Goal: Task Accomplishment & Management: Manage account settings

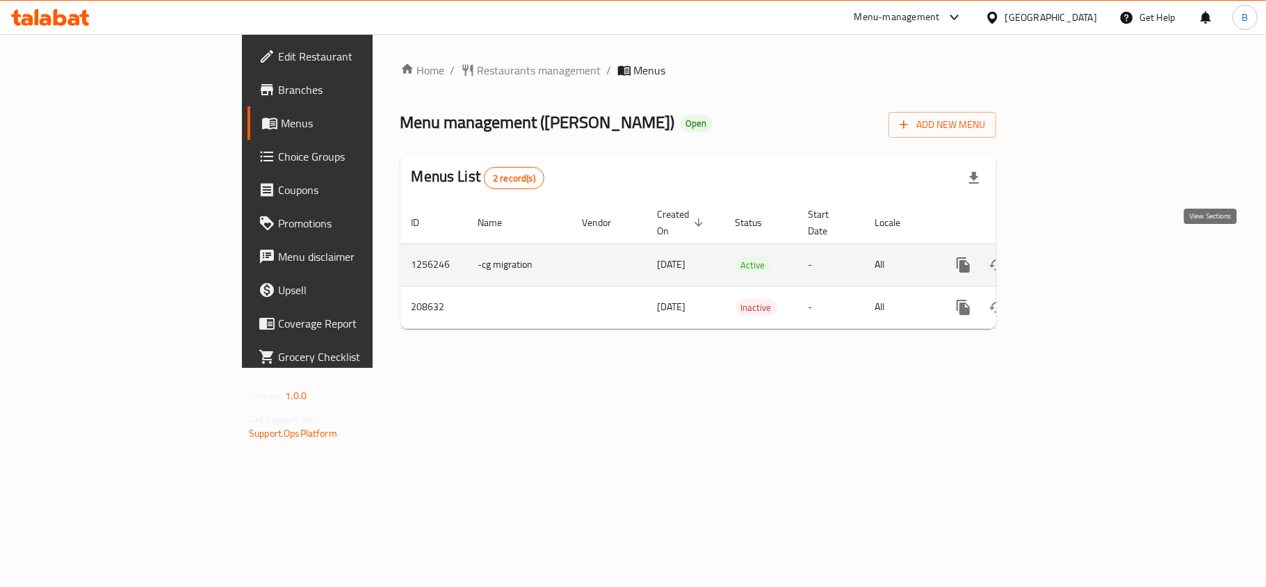
click at [1072, 256] on icon "enhanced table" at bounding box center [1063, 264] width 17 height 17
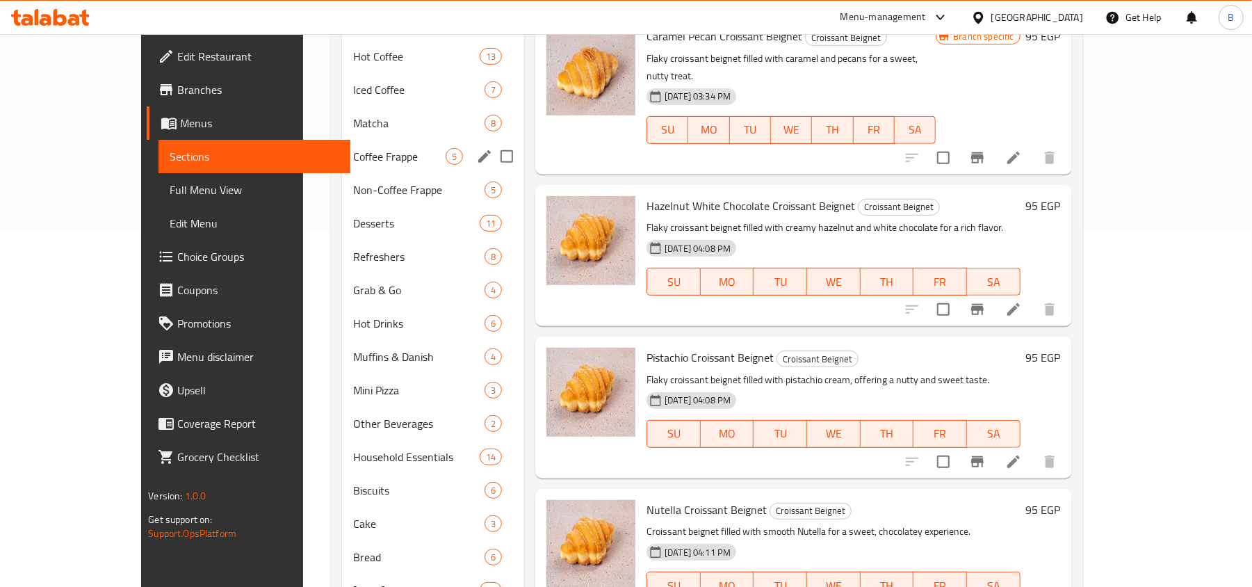
scroll to position [370, 0]
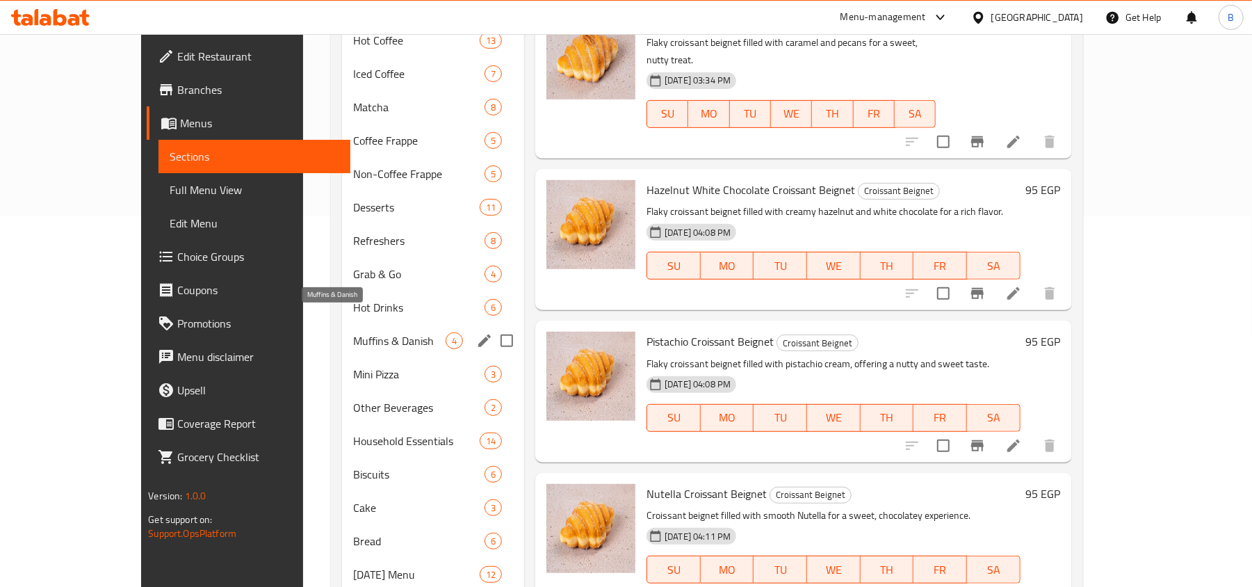
click at [353, 332] on span "Muffins & Danish" at bounding box center [399, 340] width 92 height 17
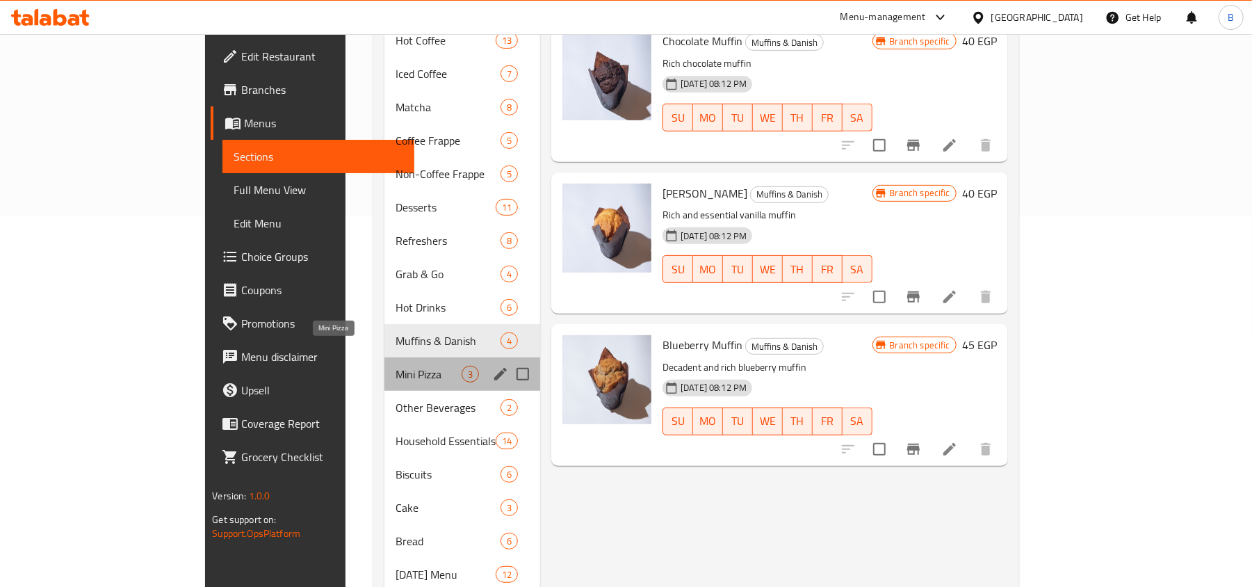
click at [395, 366] on span "Mini Pizza" at bounding box center [428, 374] width 66 height 17
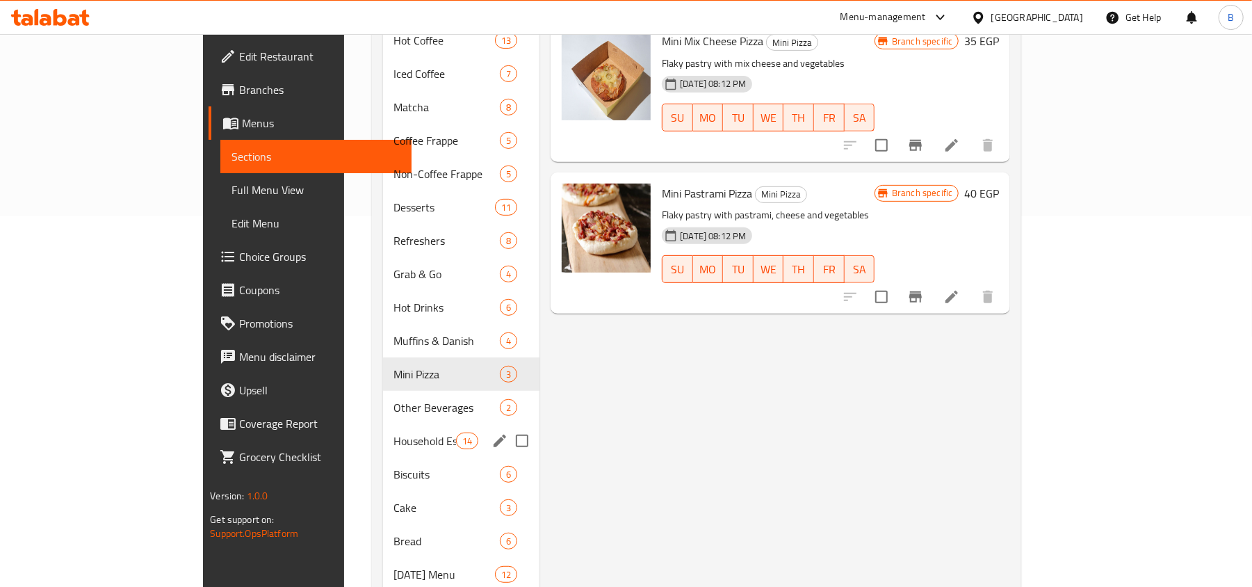
click at [383, 424] on div "Household Essentials 14" at bounding box center [461, 440] width 157 height 33
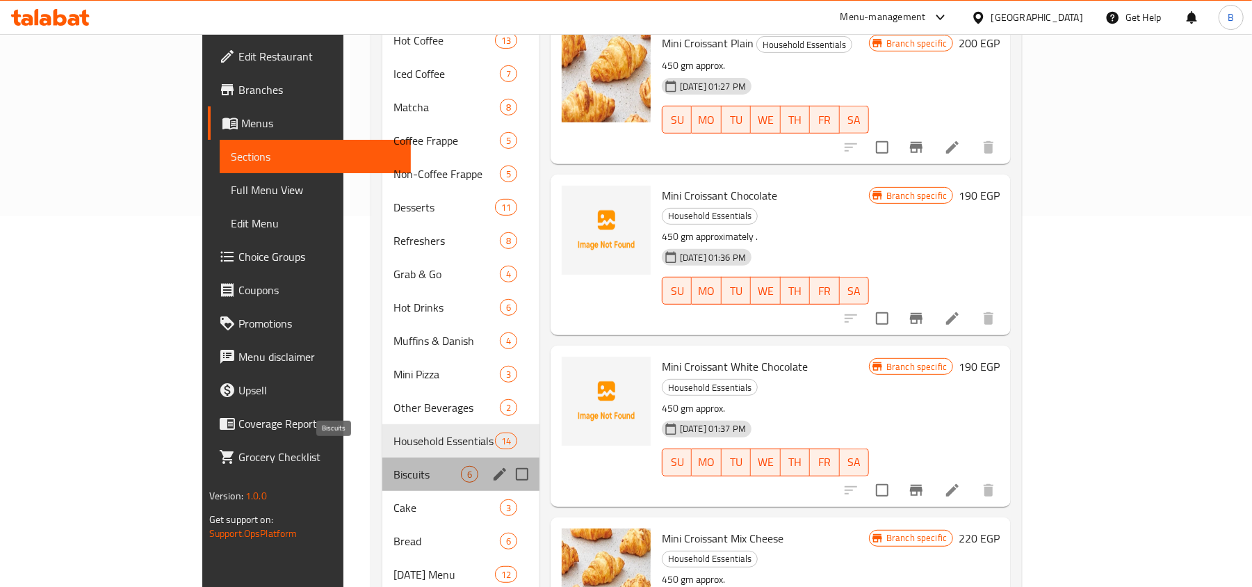
click at [393, 466] on span "Biscuits" at bounding box center [426, 474] width 67 height 17
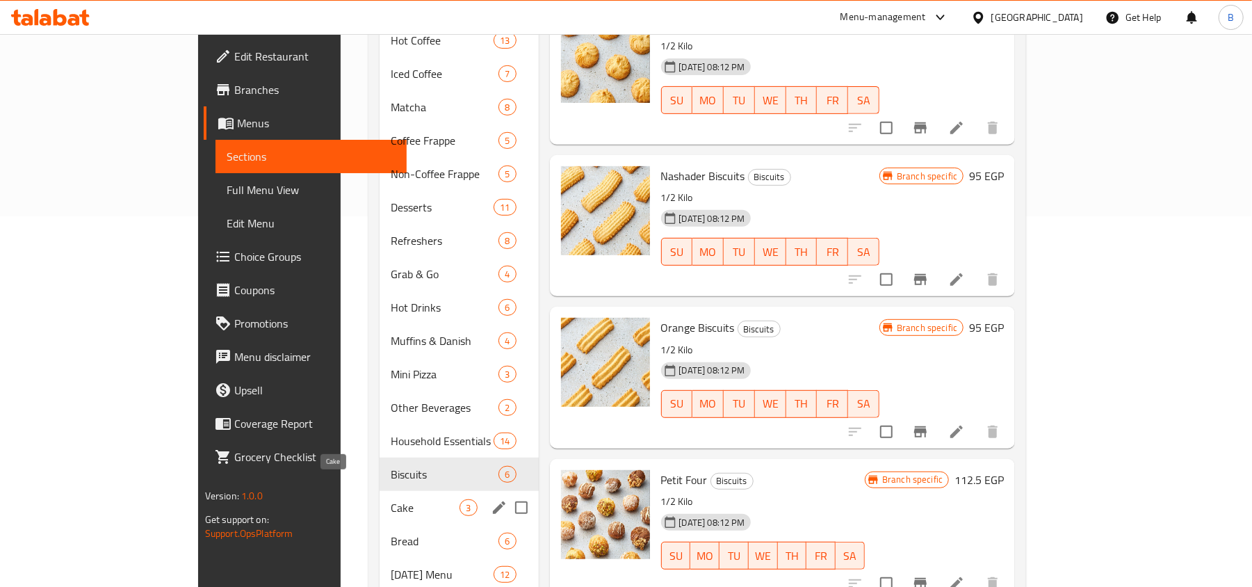
click at [391, 499] on span "Cake" at bounding box center [425, 507] width 69 height 17
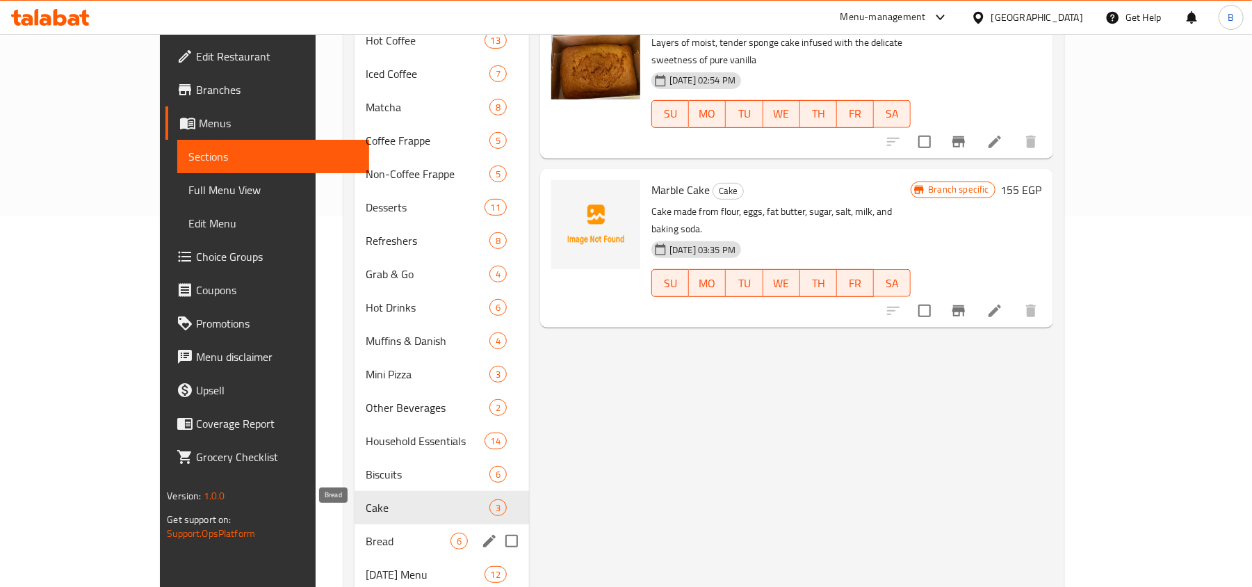
click at [366, 532] on span "Bread" at bounding box center [408, 540] width 85 height 17
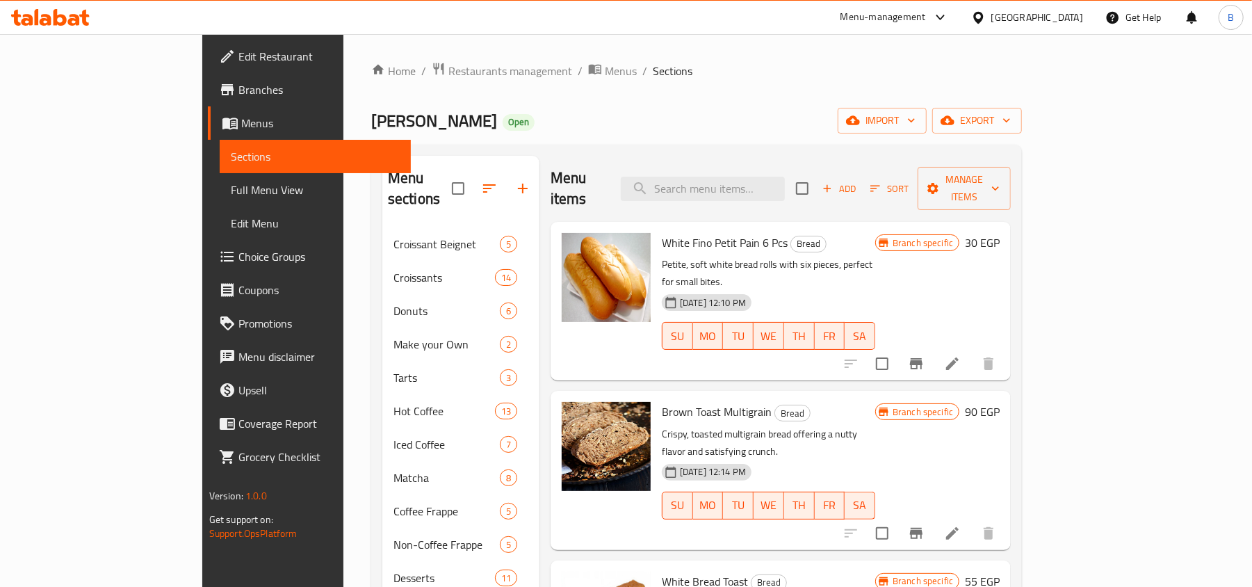
click at [986, 19] on icon at bounding box center [978, 17] width 15 height 15
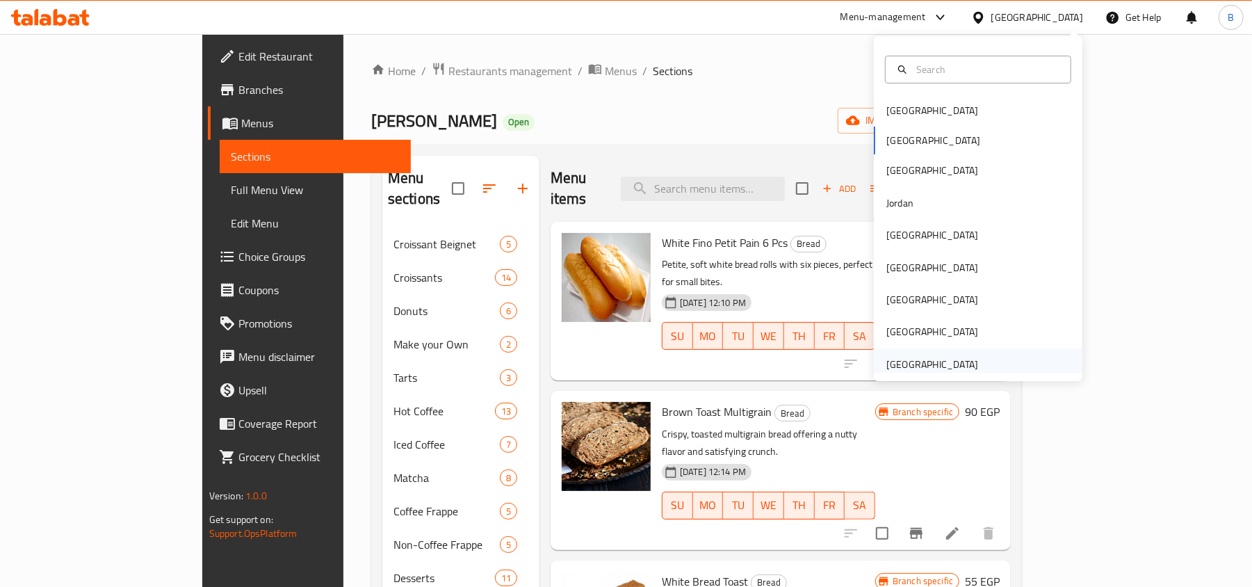
click at [924, 366] on div "[GEOGRAPHIC_DATA]" at bounding box center [932, 364] width 92 height 15
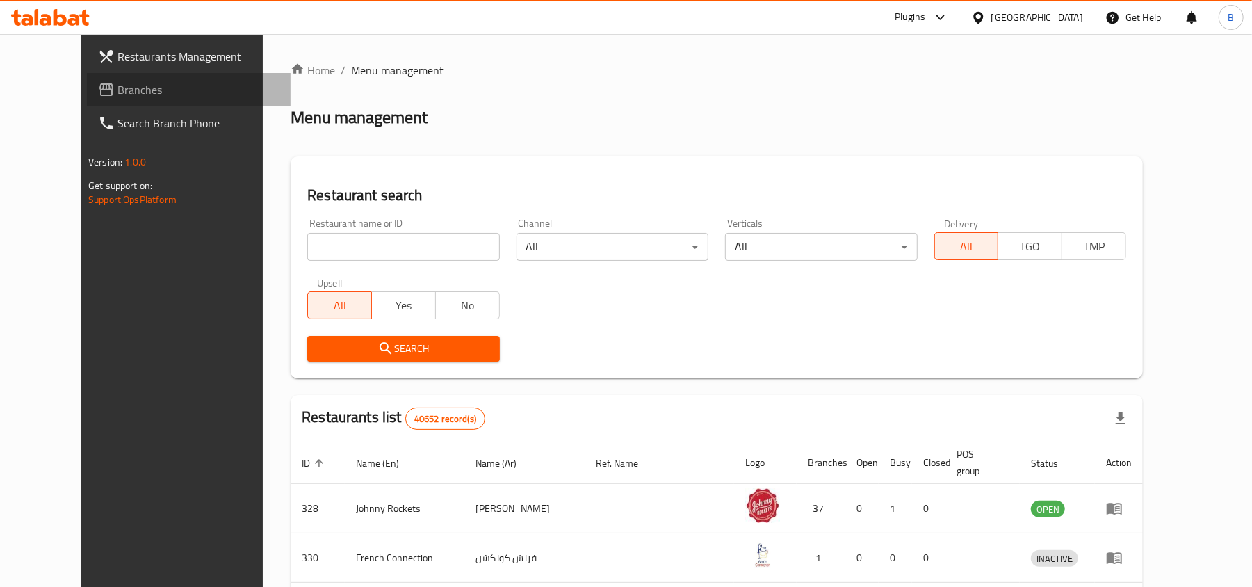
click at [117, 89] on span "Branches" at bounding box center [198, 89] width 162 height 17
